Goal: Task Accomplishment & Management: Complete application form

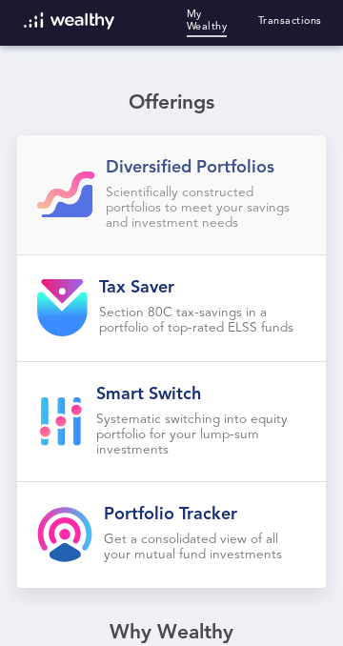
click at [295, 210] on p "Scientifically constructed portfolios to meet your savings and investment needs" at bounding box center [206, 209] width 200 height 46
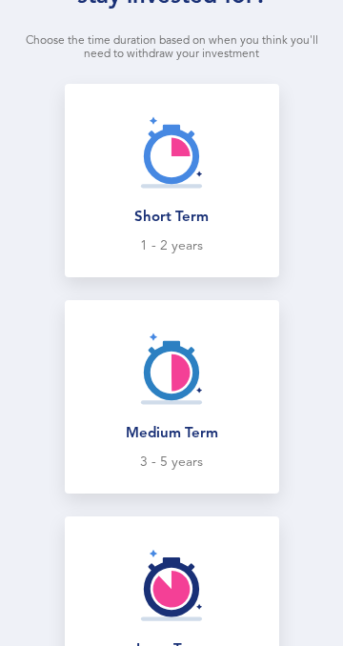
scroll to position [151, 0]
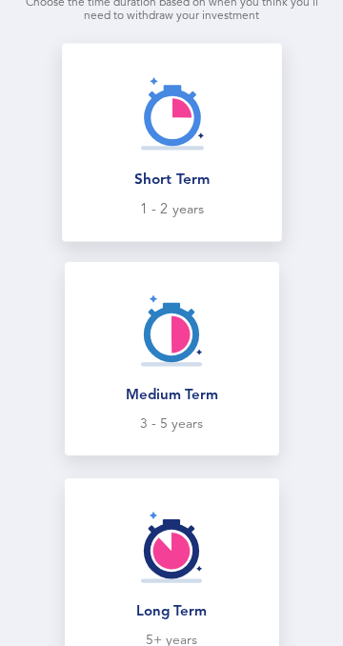
click at [229, 186] on div "Short Term" at bounding box center [171, 181] width 196 height 17
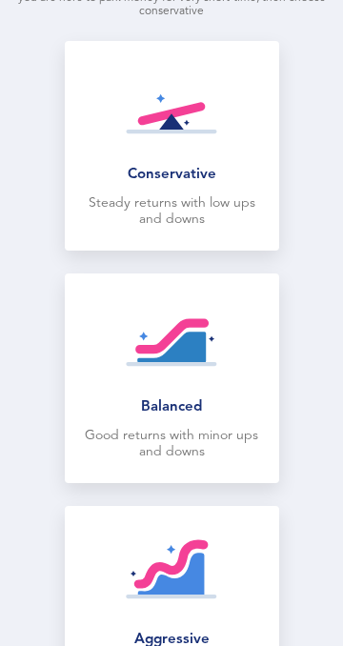
scroll to position [235, 0]
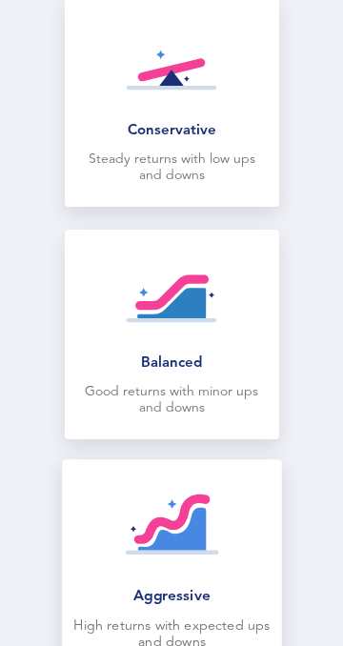
click at [179, 557] on img at bounding box center [171, 529] width 93 height 93
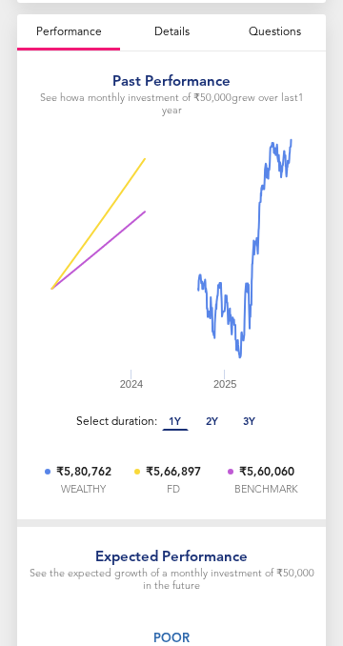
scroll to position [0, 0]
